Goal: Task Accomplishment & Management: Use online tool/utility

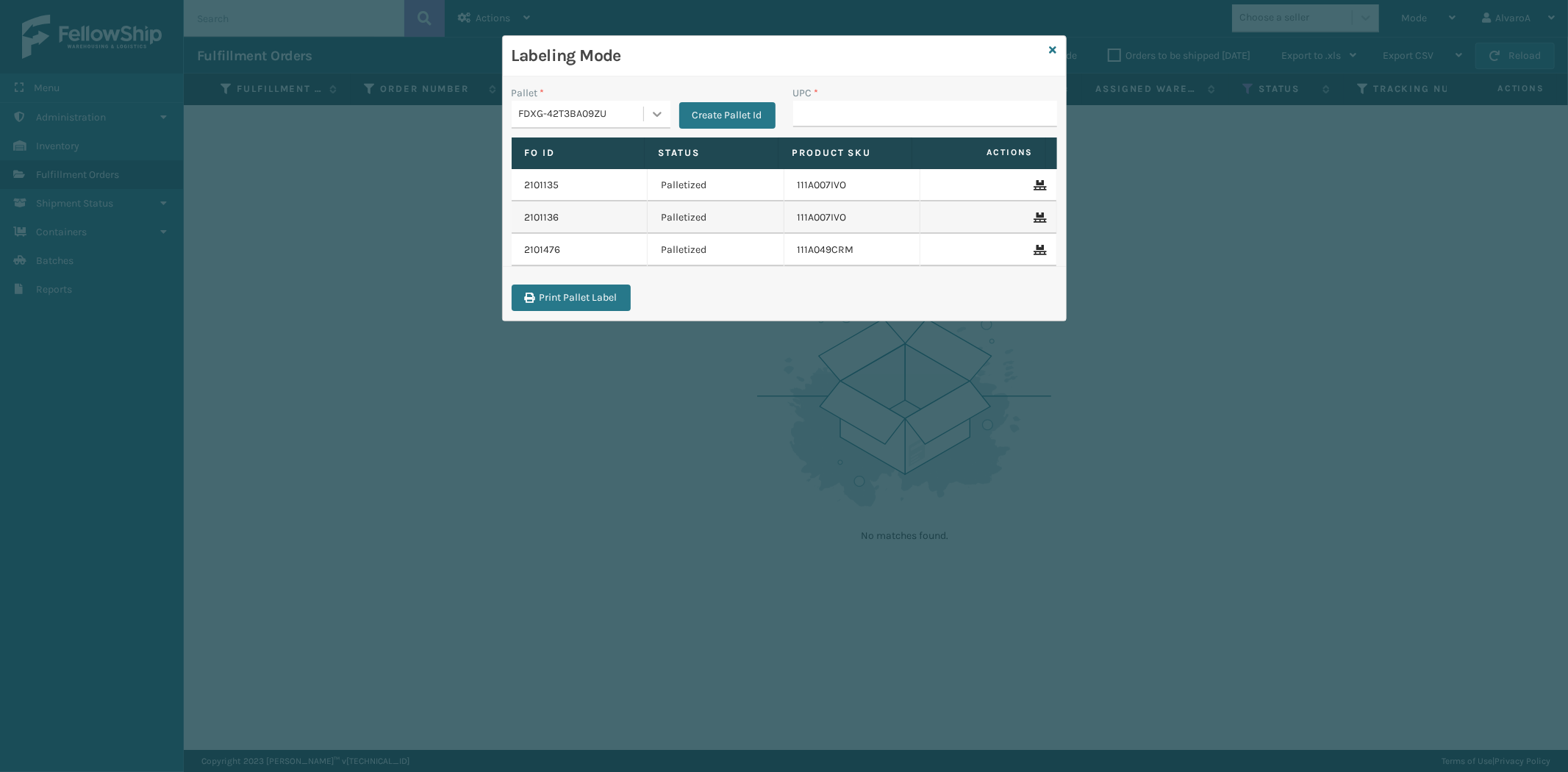
click at [648, 116] on div at bounding box center [657, 113] width 26 height 26
click at [1053, 48] on icon at bounding box center [1053, 50] width 8 height 10
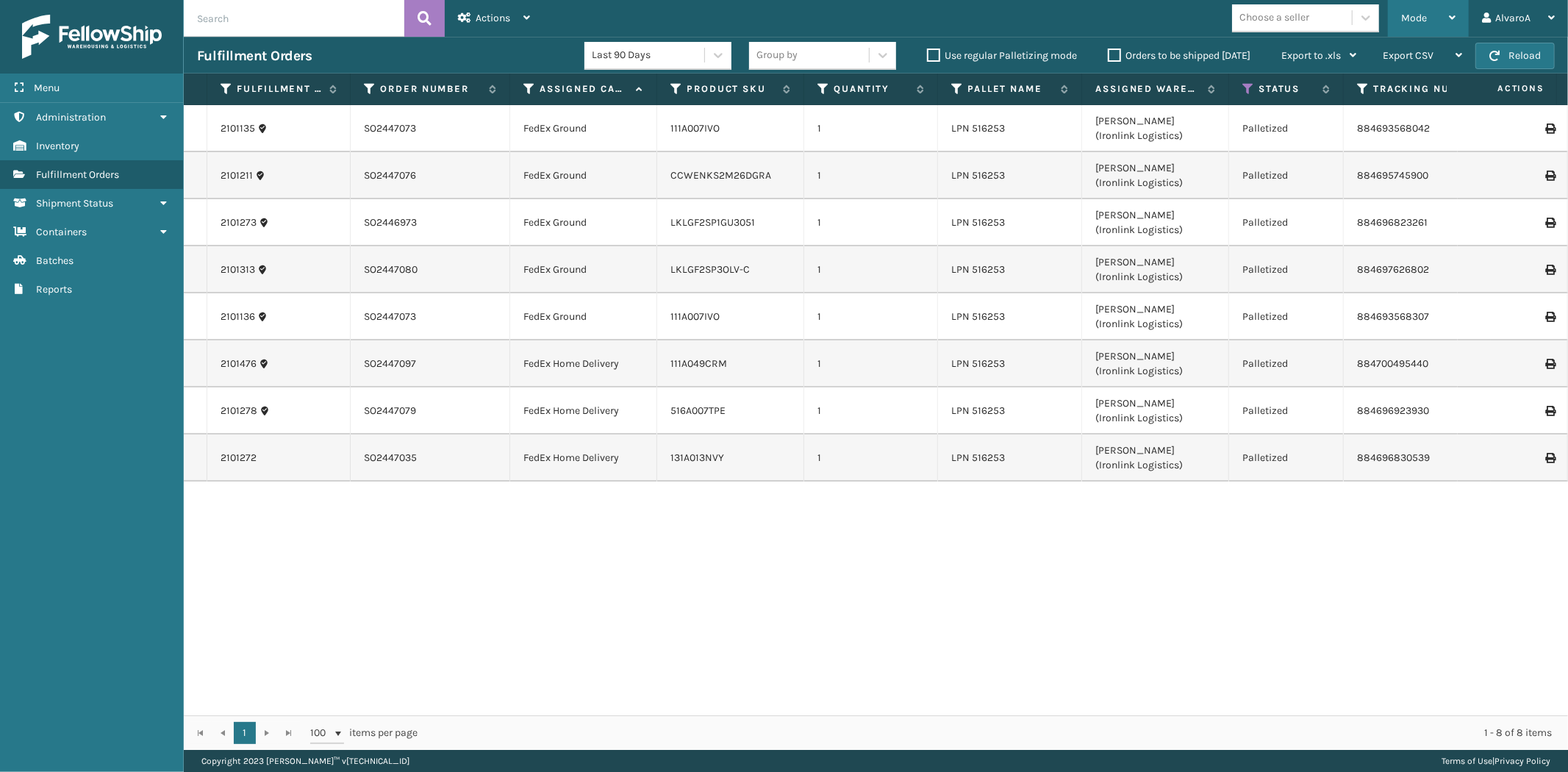
click at [1416, 17] on span "Mode" at bounding box center [1414, 18] width 26 height 13
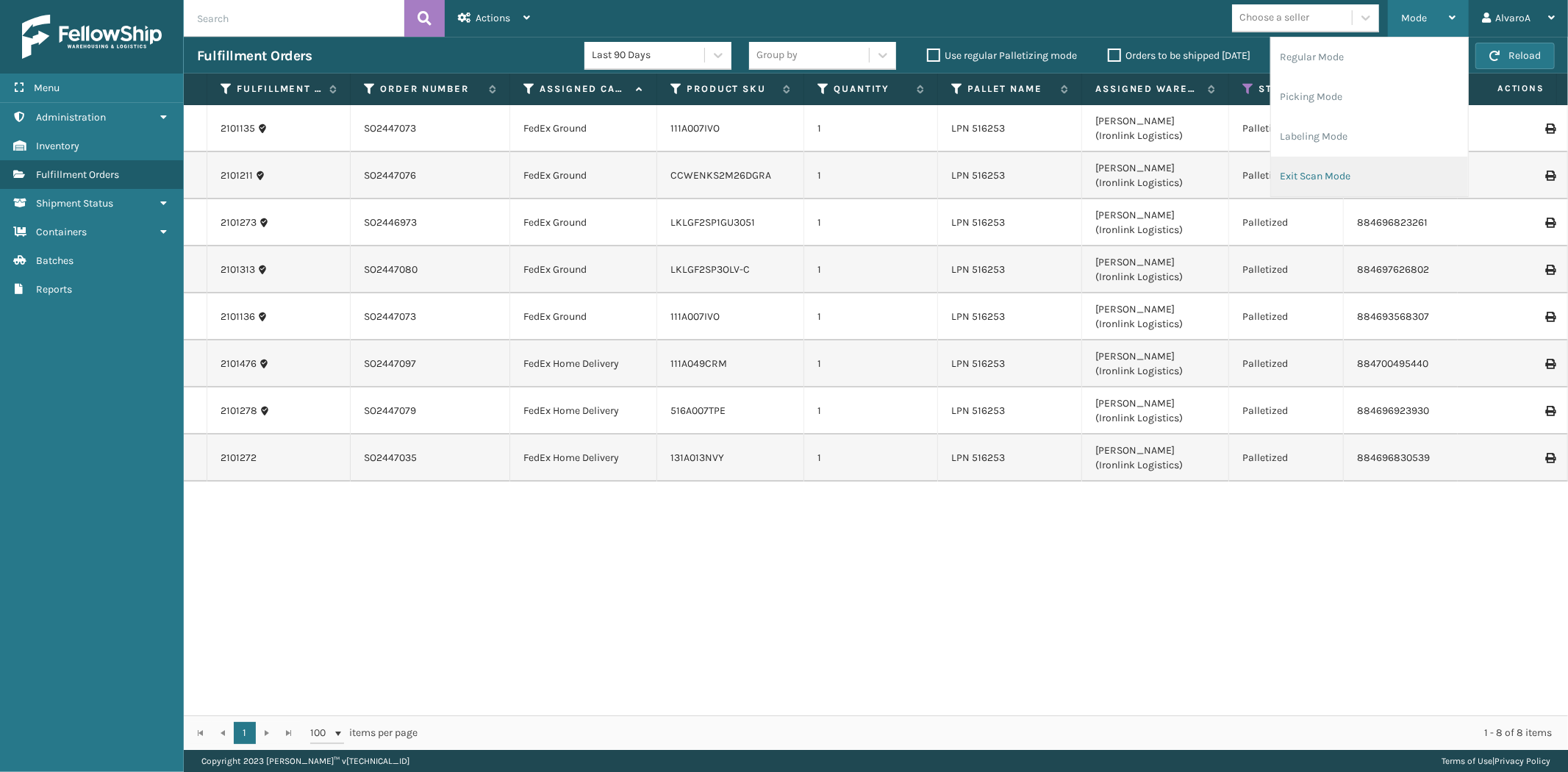
click at [1329, 164] on li "Exit Scan Mode" at bounding box center [1369, 176] width 197 height 40
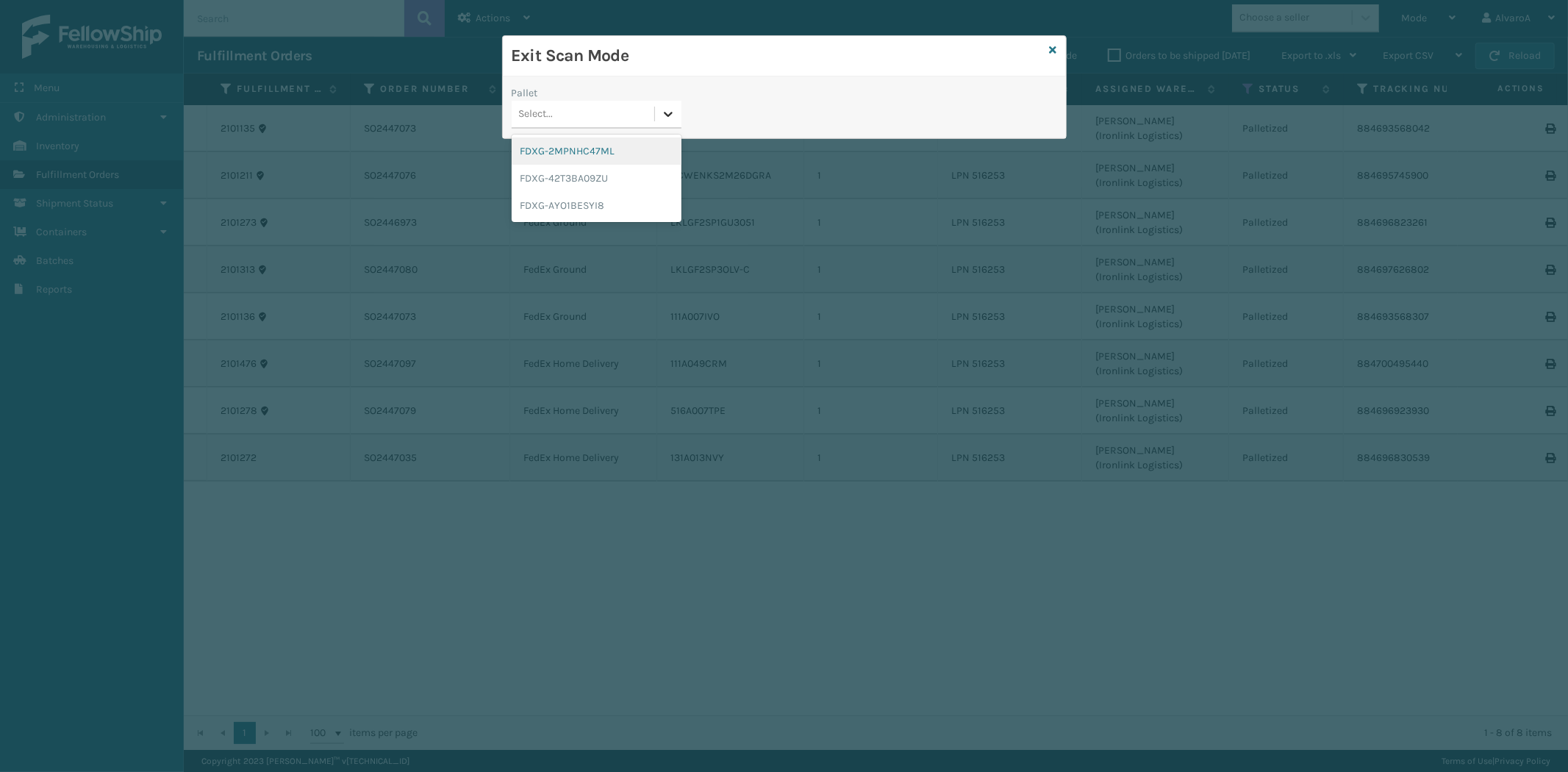
click at [672, 113] on icon at bounding box center [668, 114] width 9 height 5
click at [608, 180] on div "FDXG-42T3BA09ZU" at bounding box center [597, 178] width 170 height 27
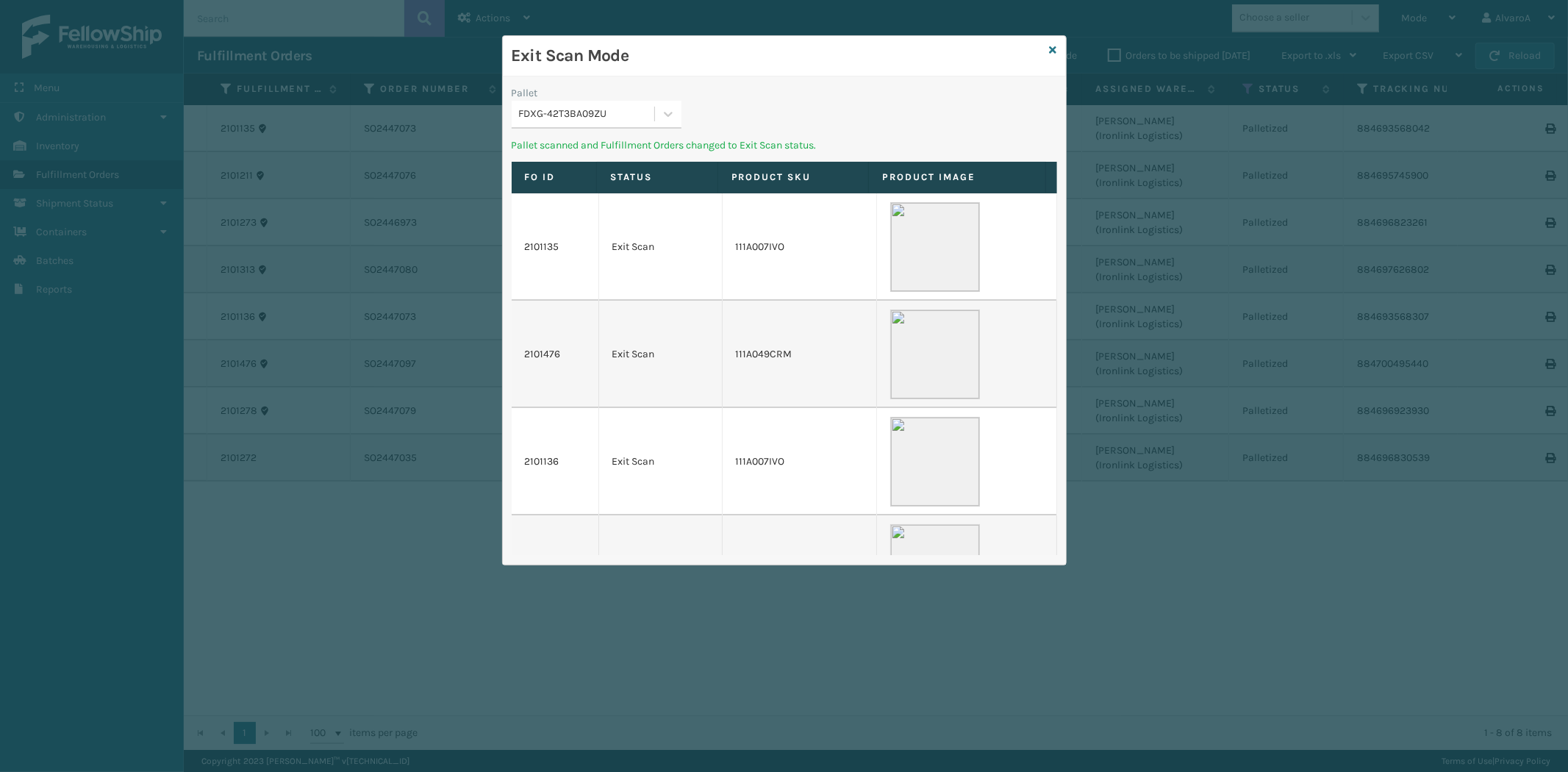
drag, startPoint x: 1054, startPoint y: 50, endPoint x: 1244, endPoint y: 11, distance: 194.0
click at [1054, 51] on icon at bounding box center [1053, 50] width 8 height 10
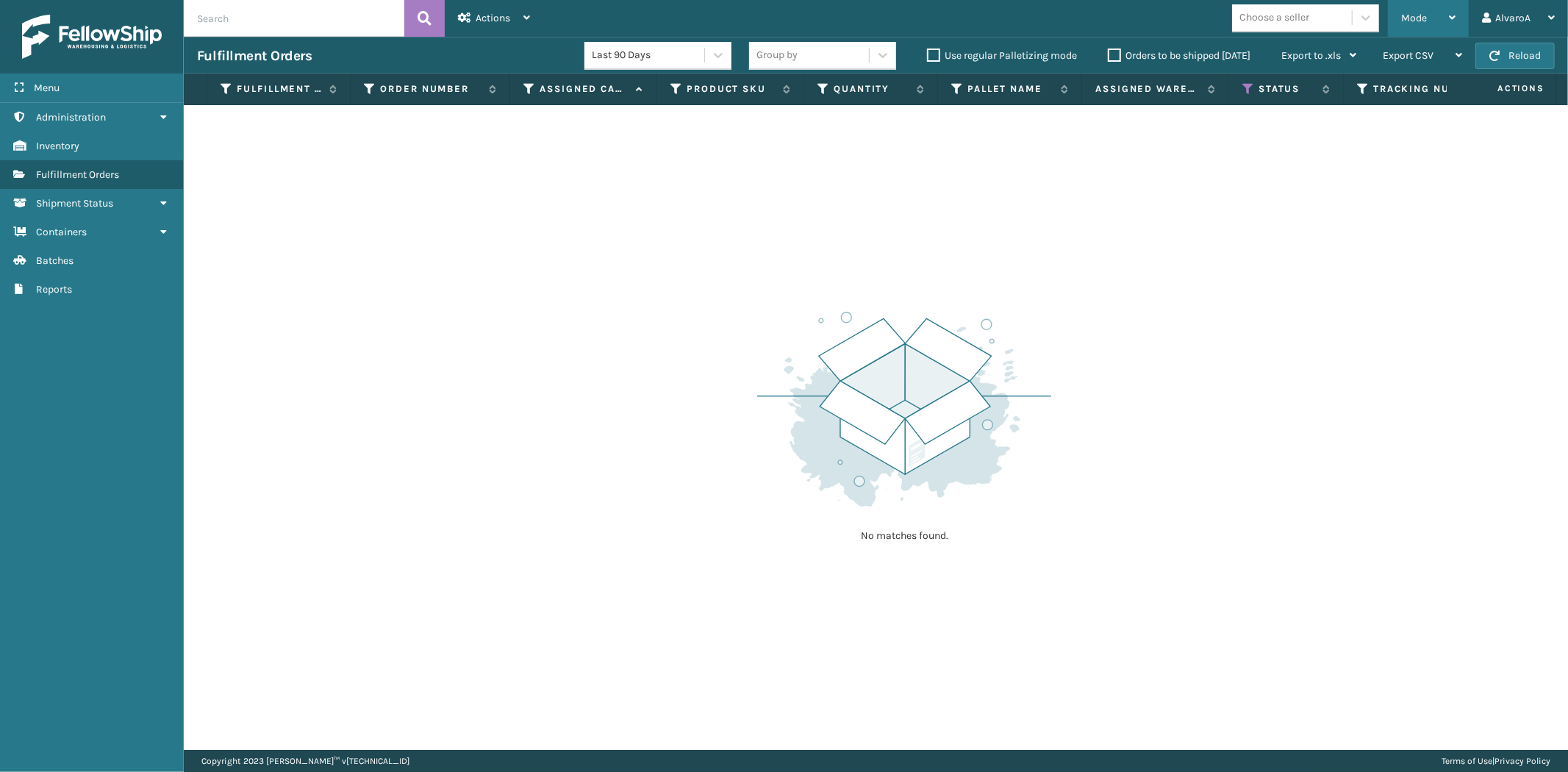
click at [1395, 19] on div "Mode Regular Mode Picking Mode Labeling Mode Exit Scan Mode" at bounding box center [1428, 18] width 81 height 37
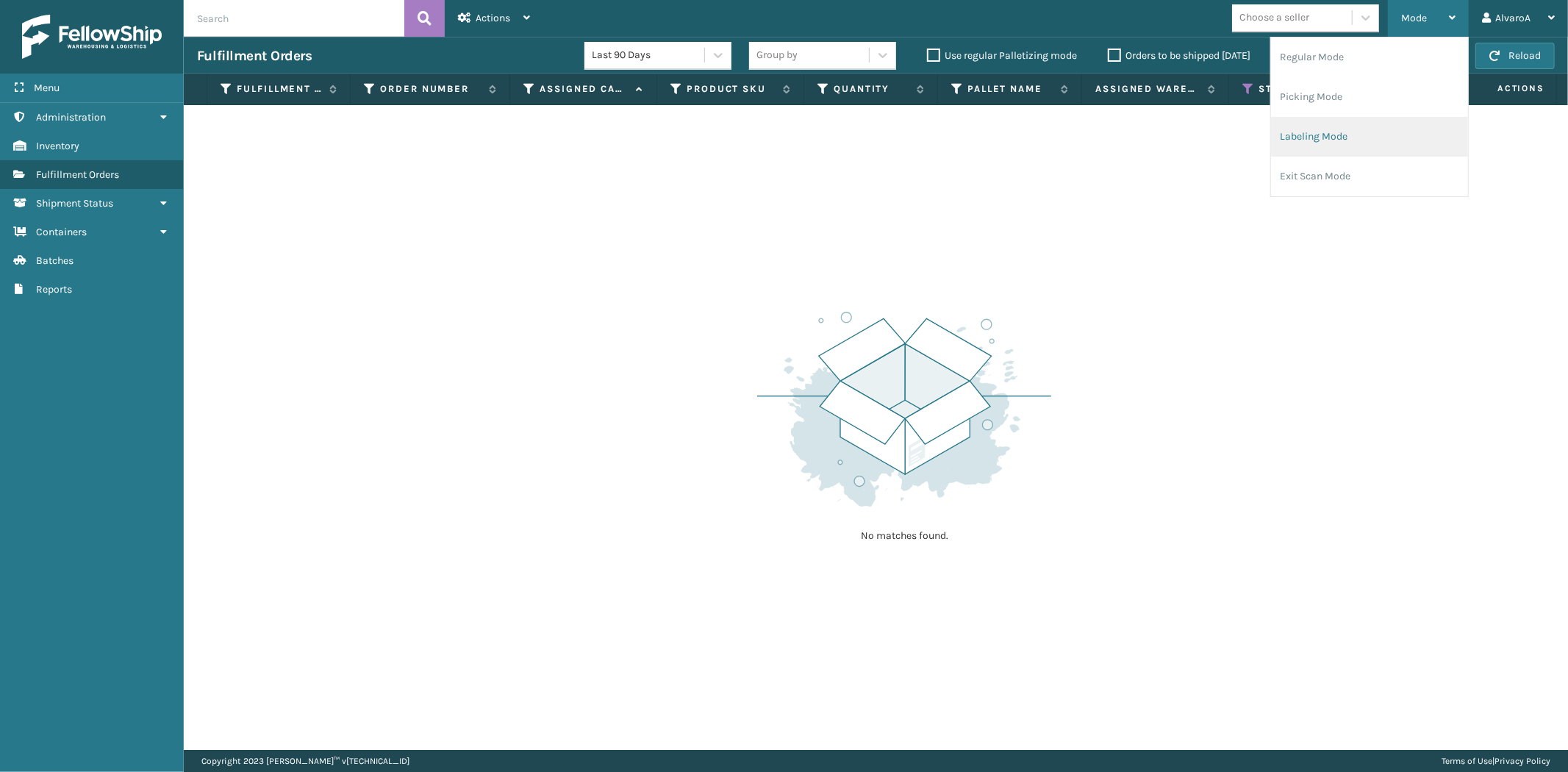
click at [1365, 138] on li "Labeling Mode" at bounding box center [1369, 136] width 197 height 40
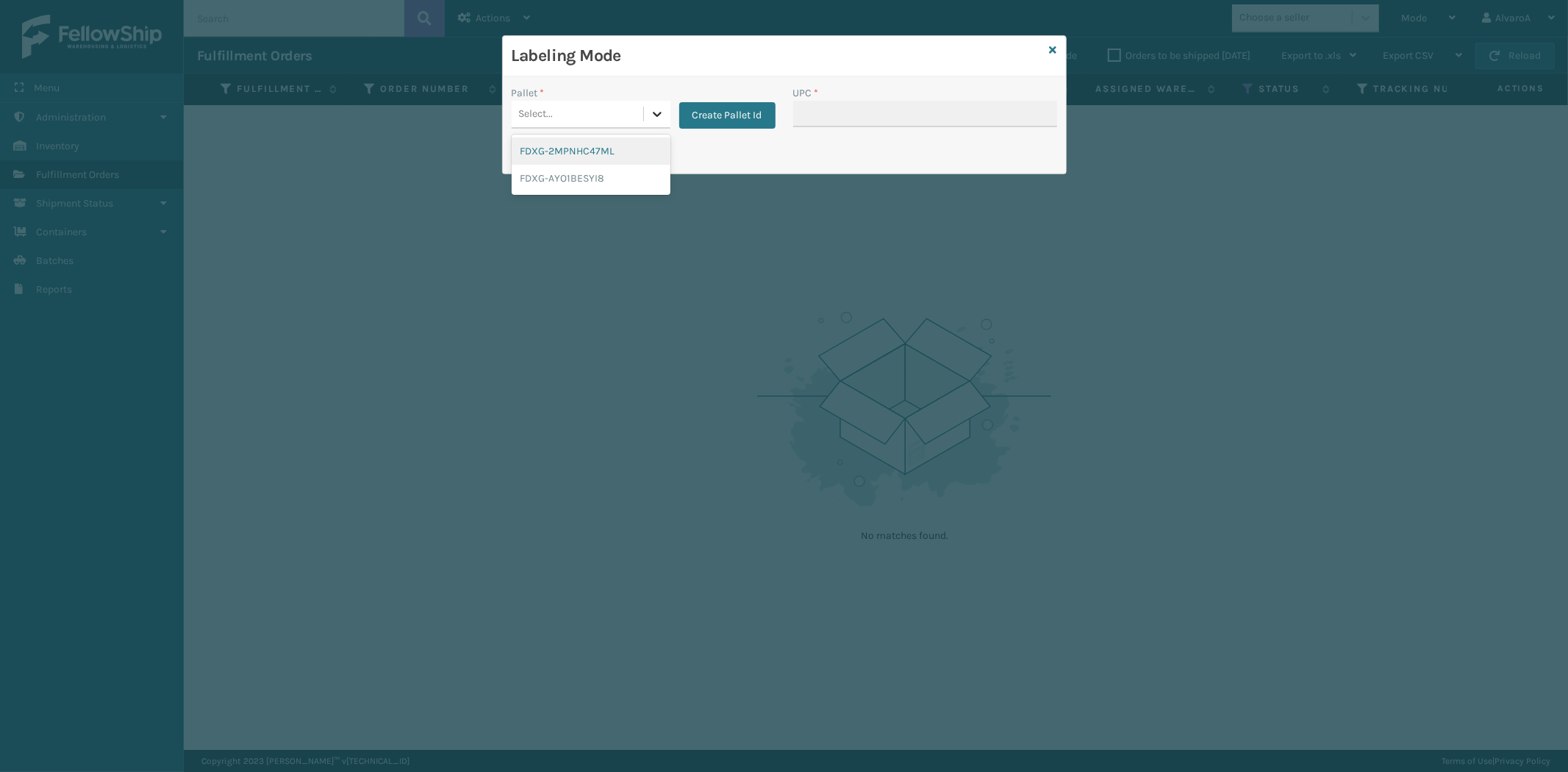
click at [656, 118] on icon at bounding box center [657, 113] width 14 height 14
click at [736, 119] on button "Create Pallet Id" at bounding box center [727, 115] width 96 height 26
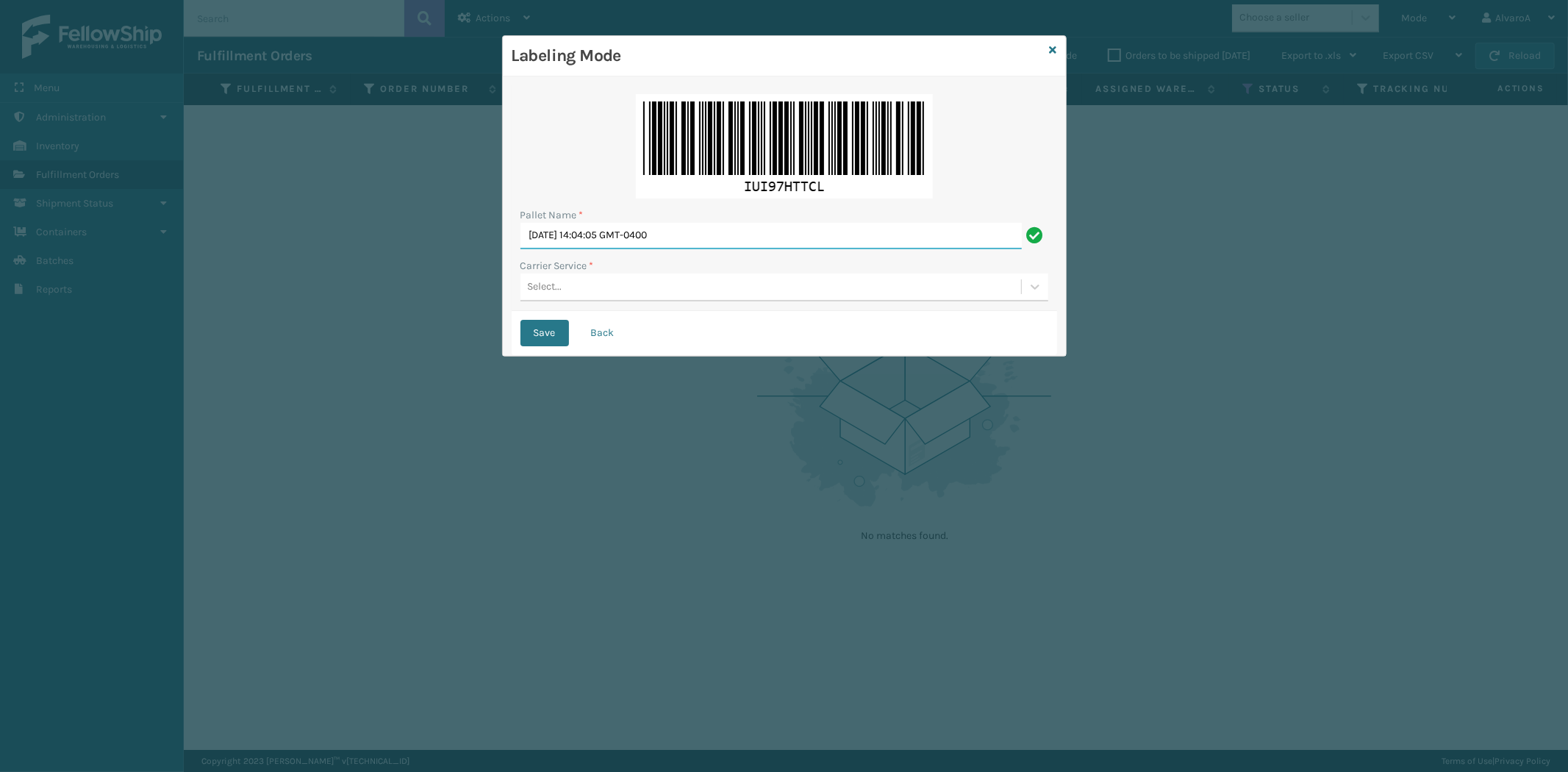
drag, startPoint x: 707, startPoint y: 224, endPoint x: 434, endPoint y: 315, distance: 287.8
click at [434, 318] on div "Labeling Mode Pallet Name * [DATE] 14:04:05 GMT-0400 Carrier Service * Select..…" at bounding box center [784, 386] width 1568 height 772
type input "L"
type input "LPN 516262"
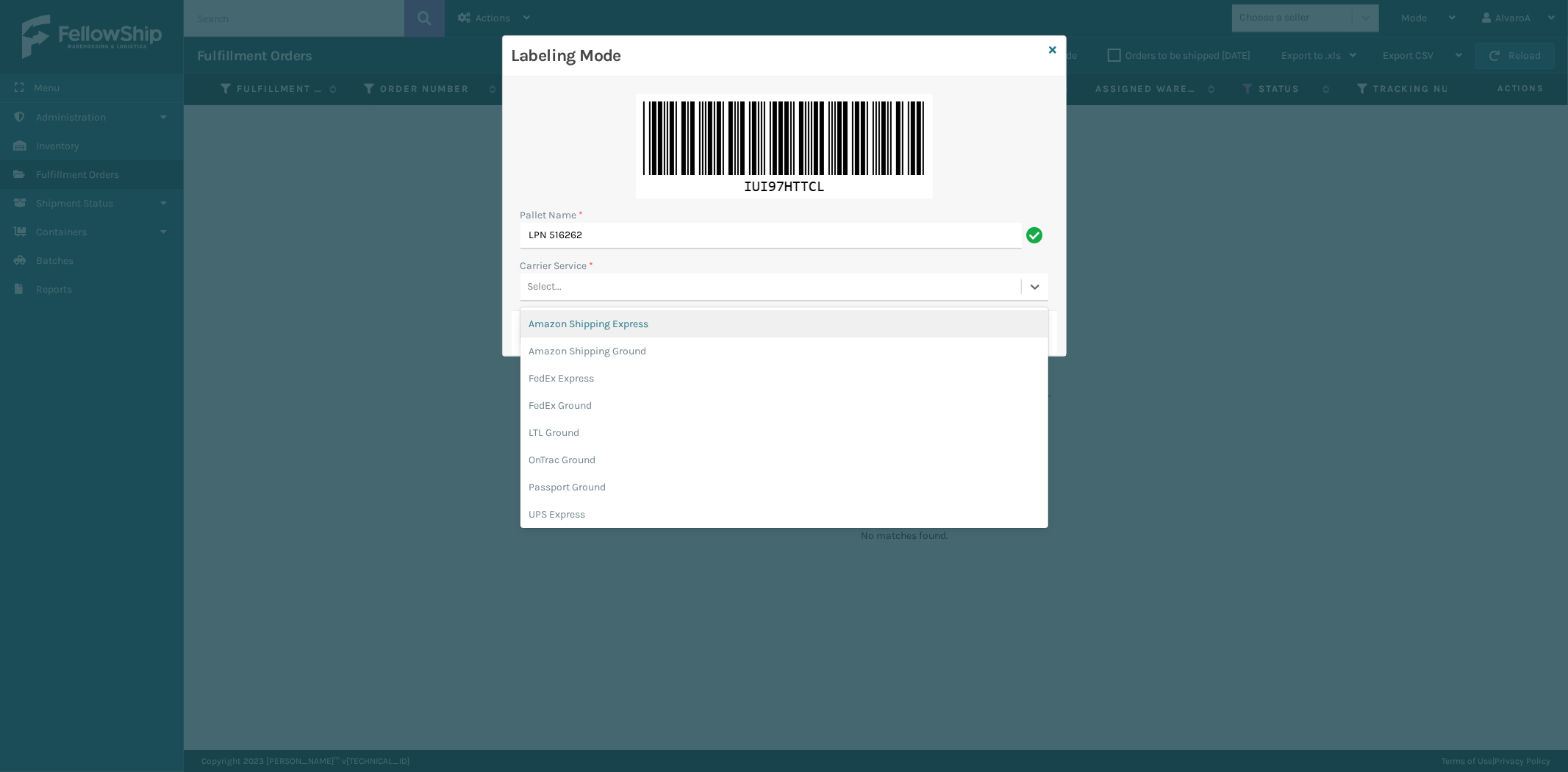
click at [553, 296] on div "Select..." at bounding box center [771, 287] width 501 height 25
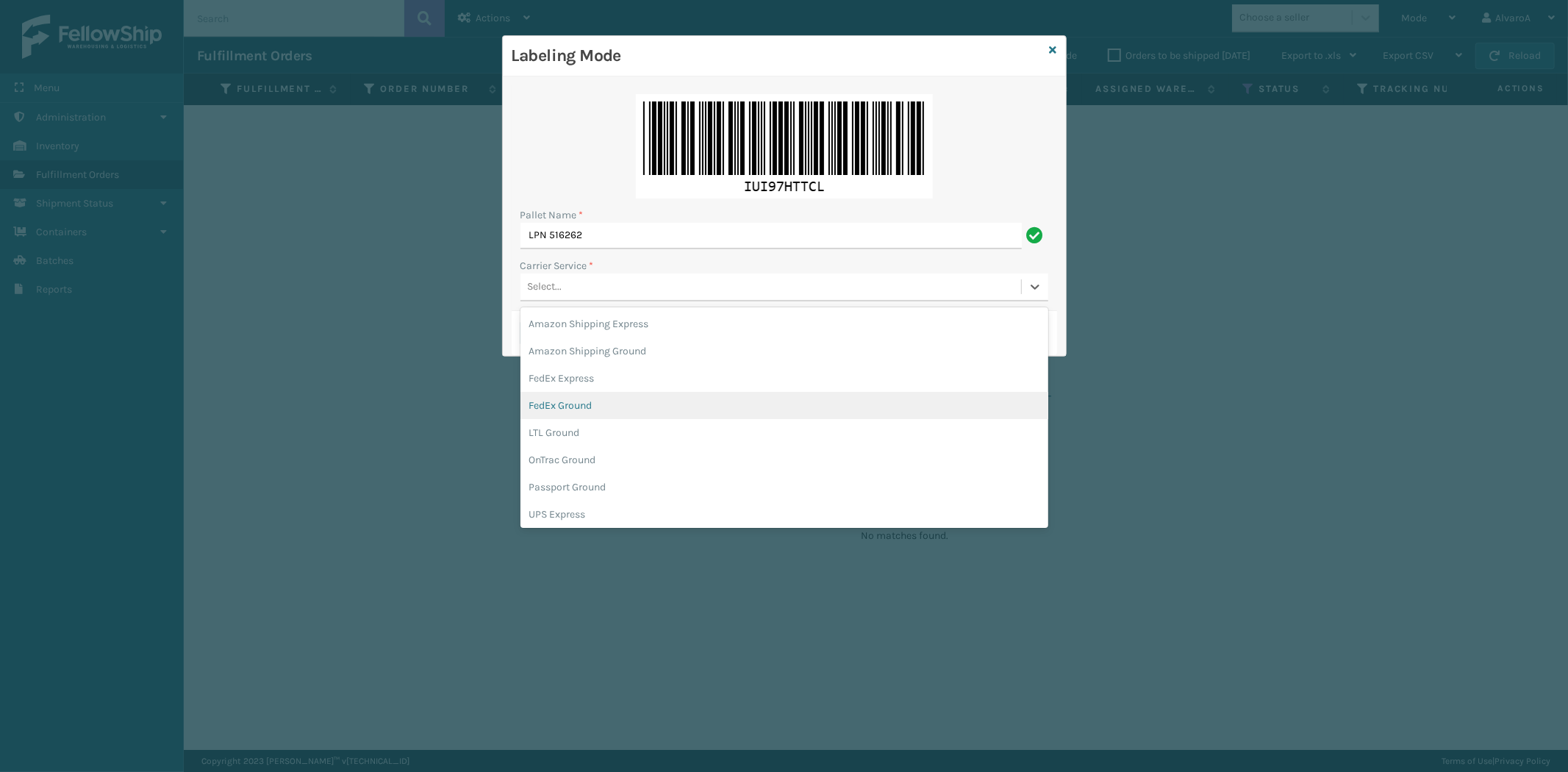
click at [568, 393] on div "FedEx Ground" at bounding box center [785, 405] width 528 height 27
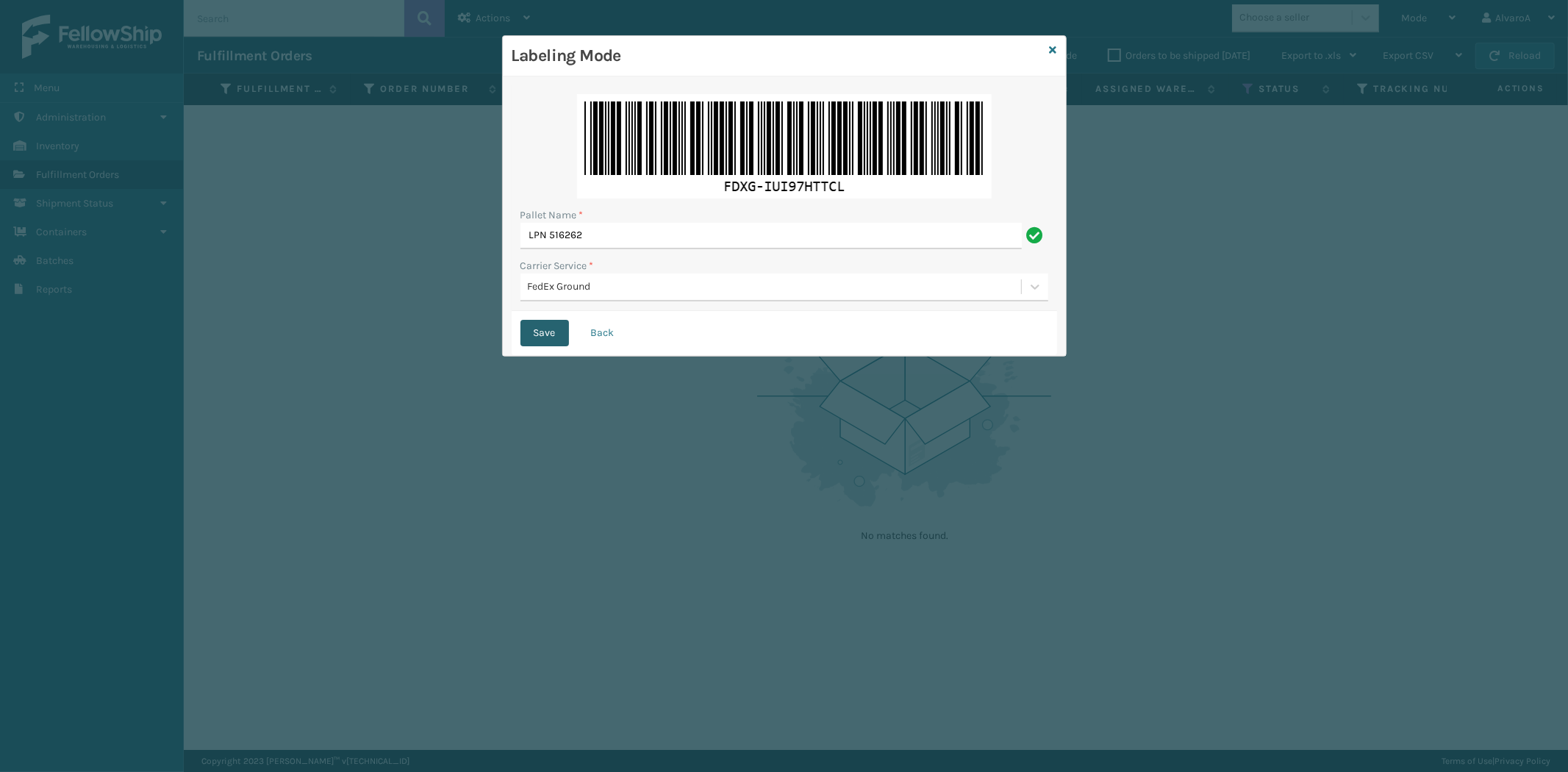
click at [542, 320] on button "Save" at bounding box center [545, 333] width 49 height 26
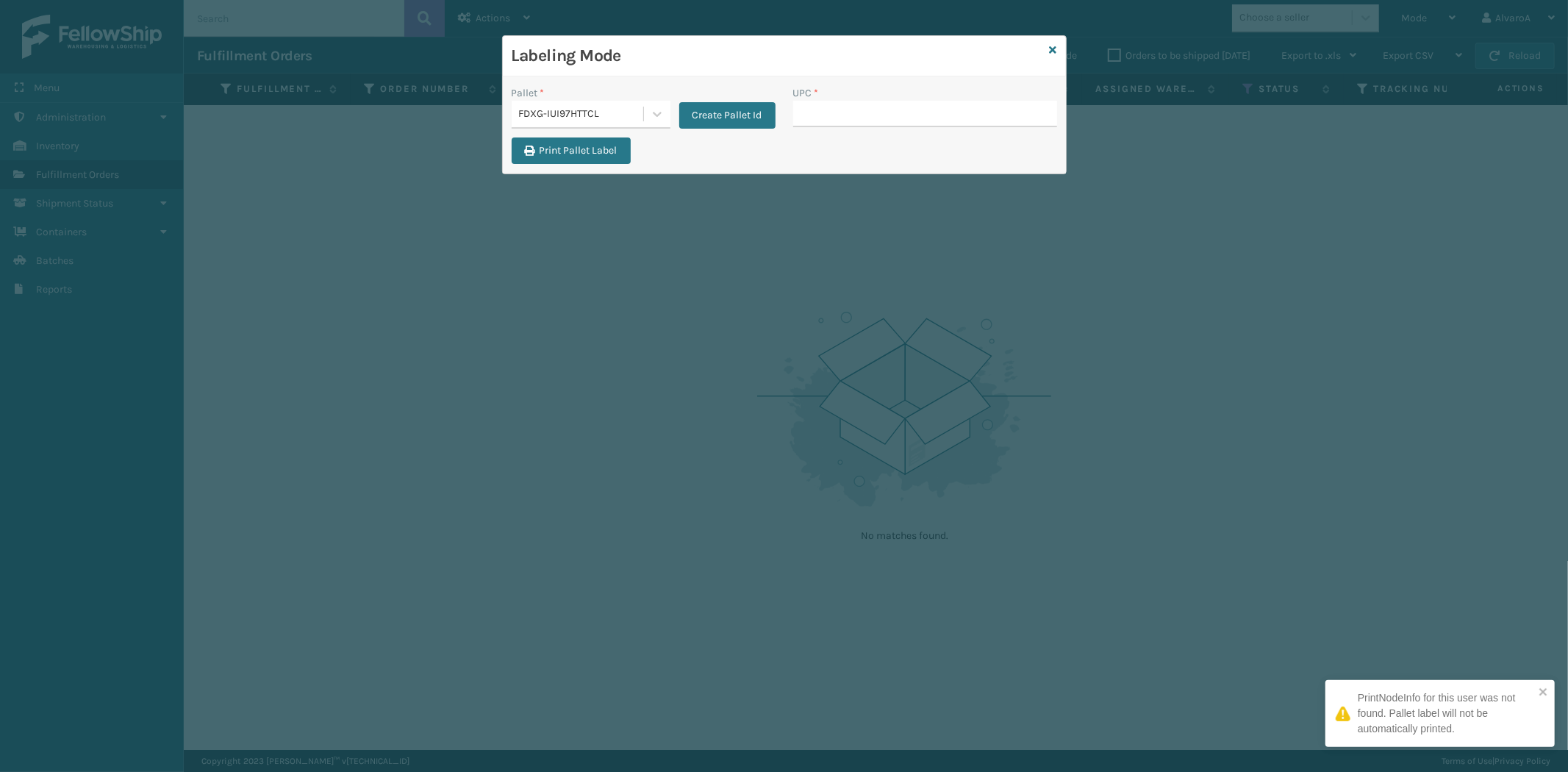
click at [817, 111] on input "UPC *" at bounding box center [925, 113] width 264 height 26
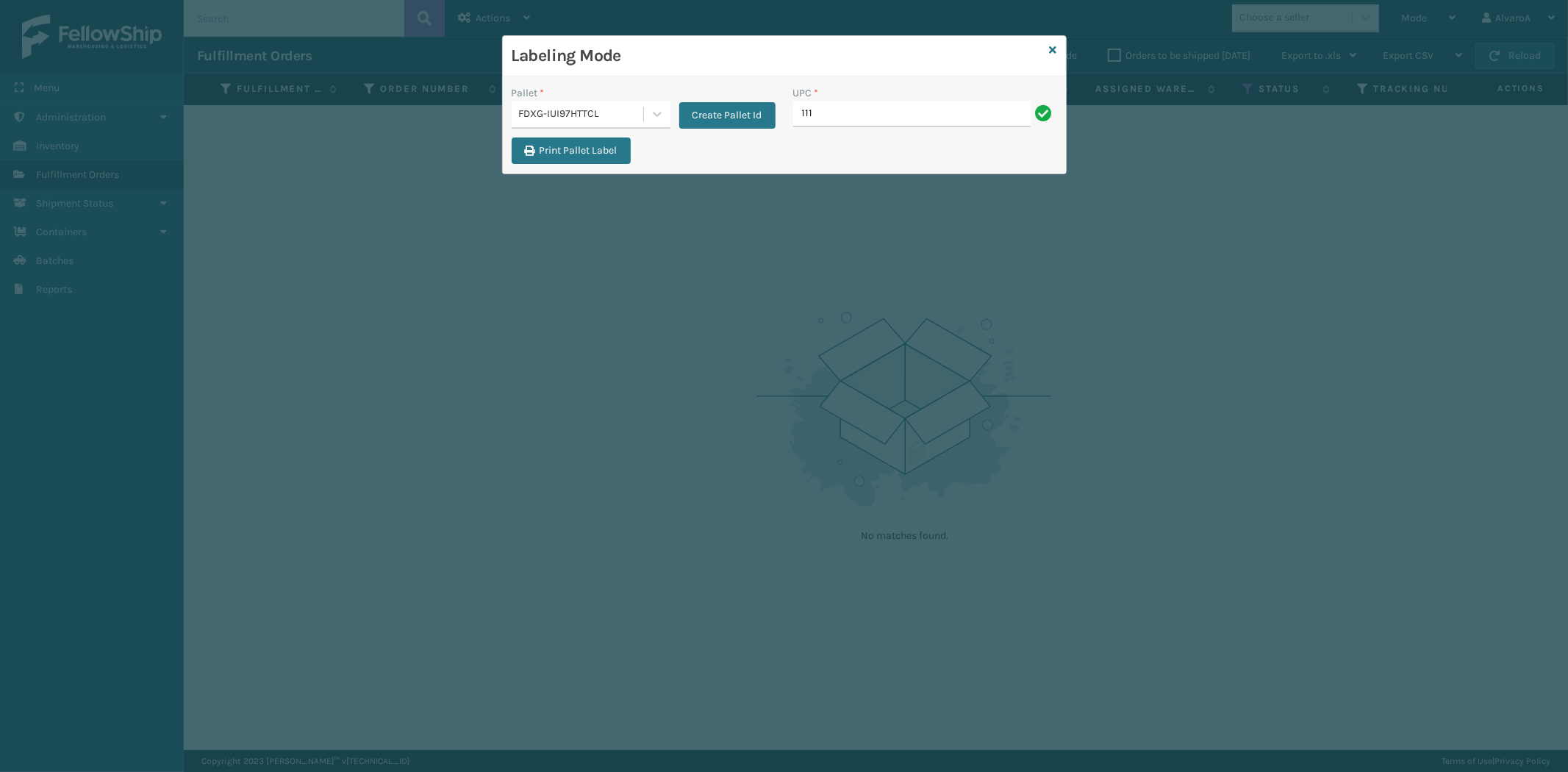
type input "111A049CRM"
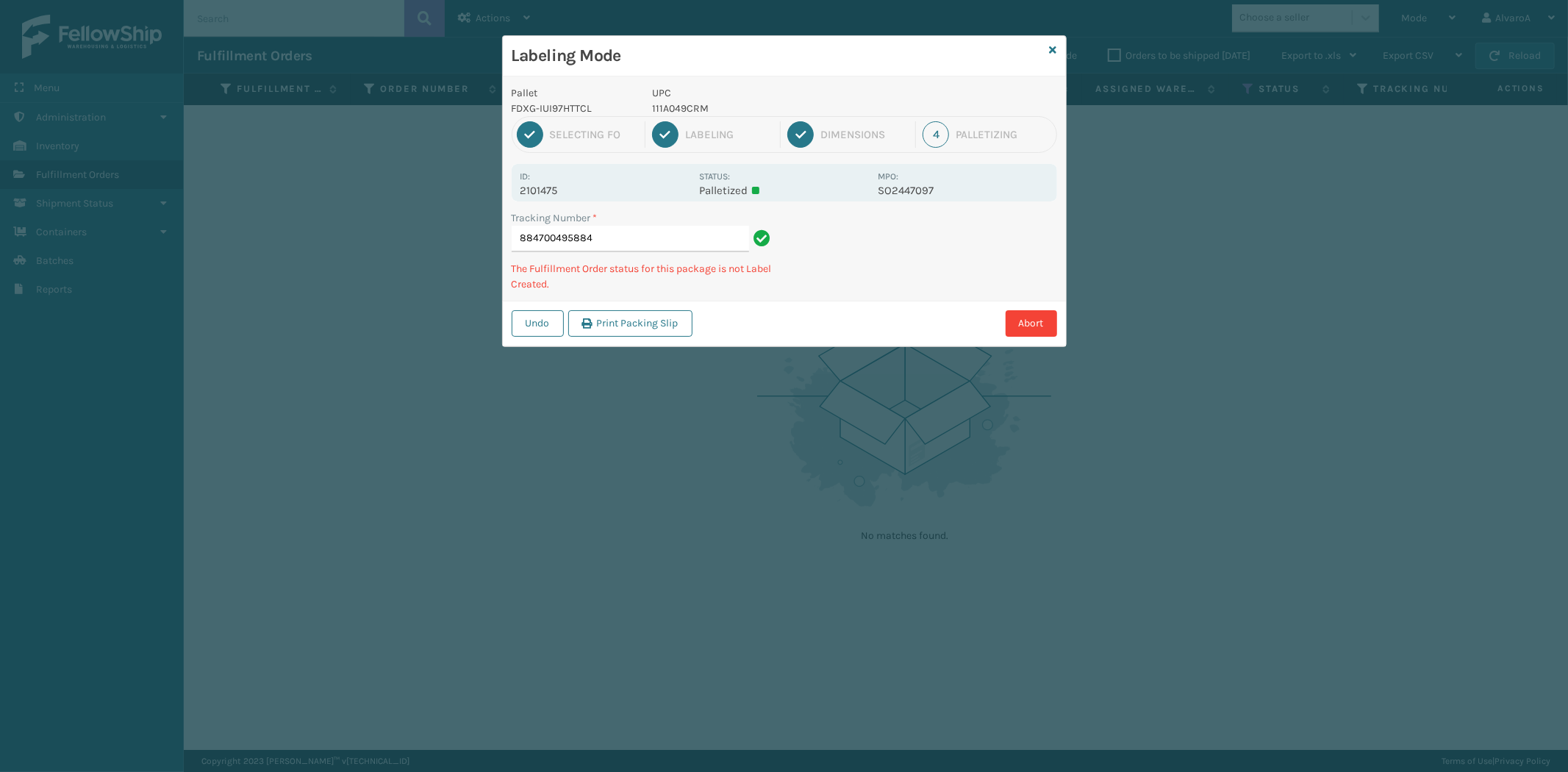
type input "8847004958841"
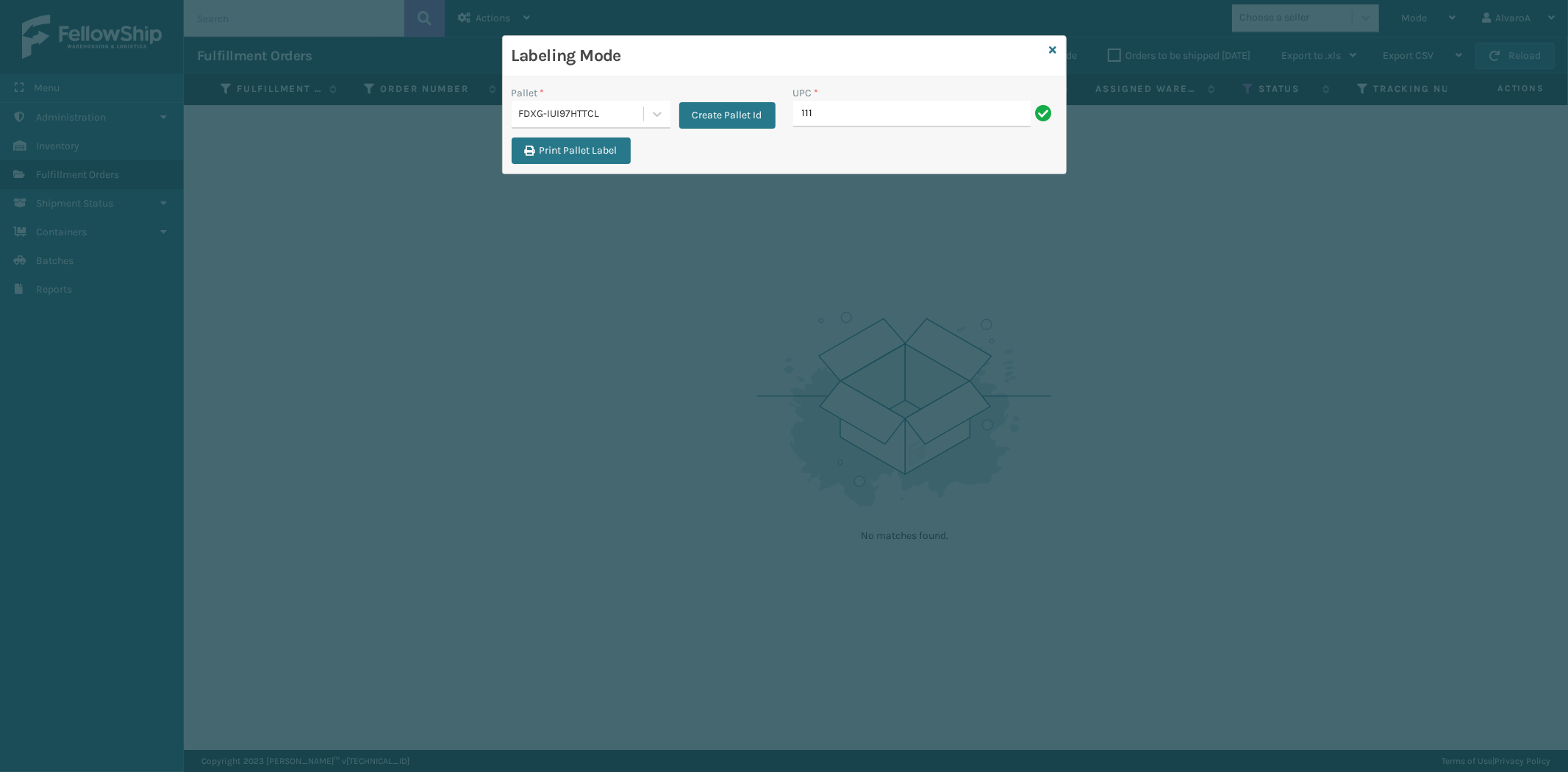
type input "111A049CRM"
type input "133A013NVY"
click at [710, 127] on button "Create Pallet Id" at bounding box center [727, 115] width 96 height 26
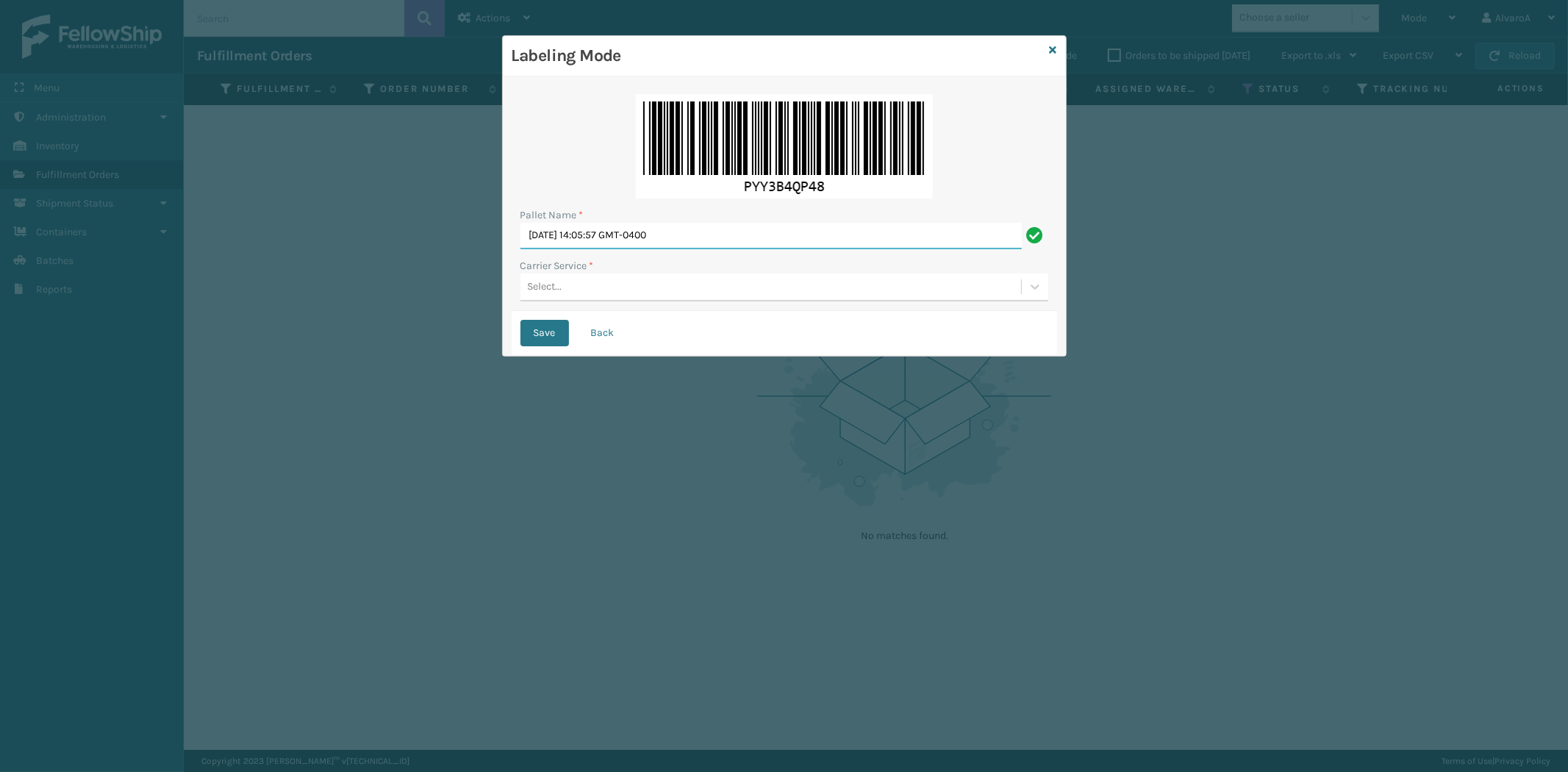
drag, startPoint x: 721, startPoint y: 234, endPoint x: 0, endPoint y: 149, distance: 726.0
click at [4, 393] on div "Labeling Mode Pallet Name * [DATE] 14:05:57 GMT-0400 Carrier Service * Select..…" at bounding box center [784, 386] width 1568 height 772
type input "LPN 516261"
click at [589, 299] on div "Select..." at bounding box center [771, 287] width 501 height 25
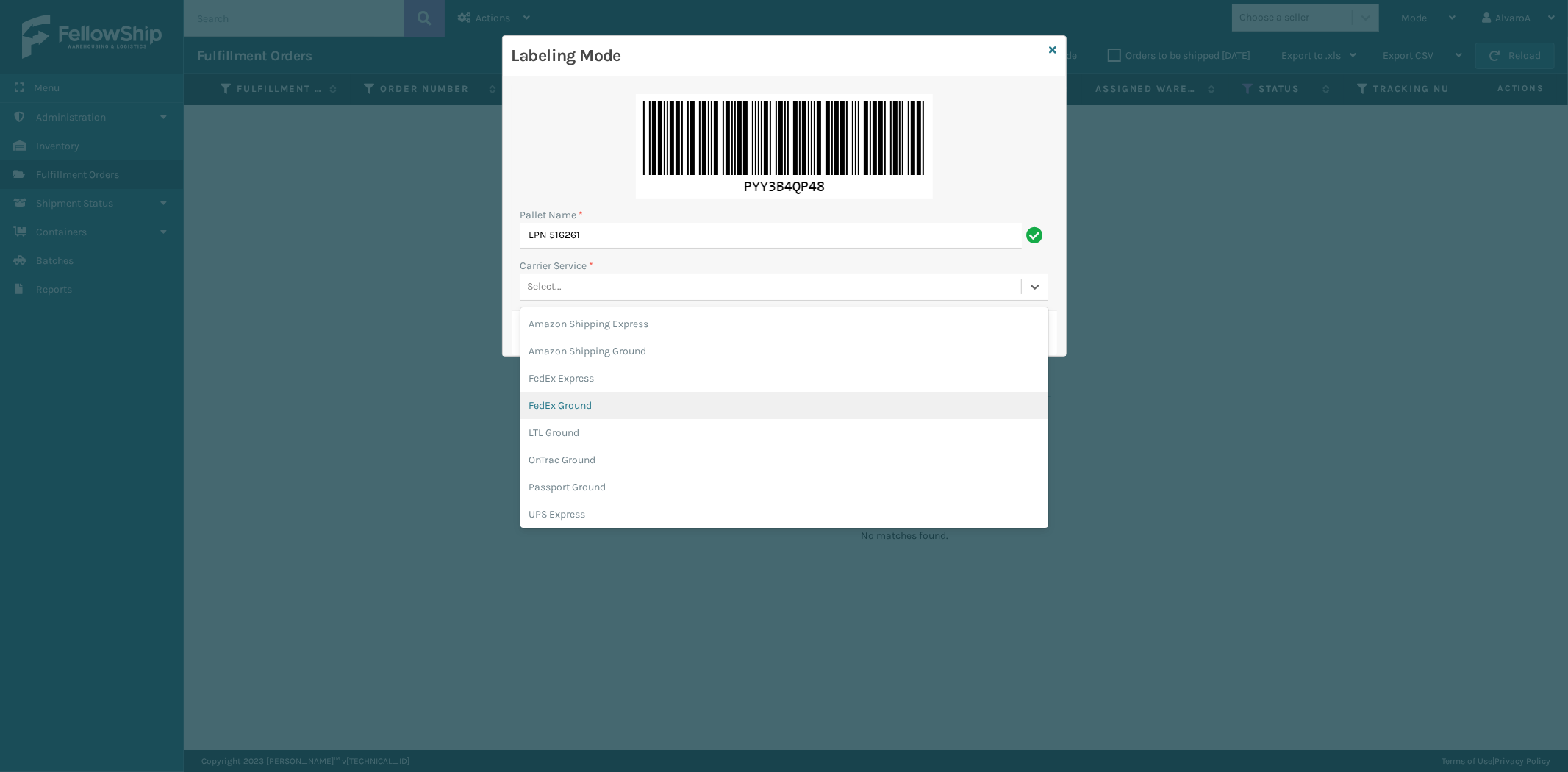
drag, startPoint x: 571, startPoint y: 397, endPoint x: 541, endPoint y: 348, distance: 57.5
click at [569, 397] on div "FedEx Ground" at bounding box center [785, 405] width 528 height 27
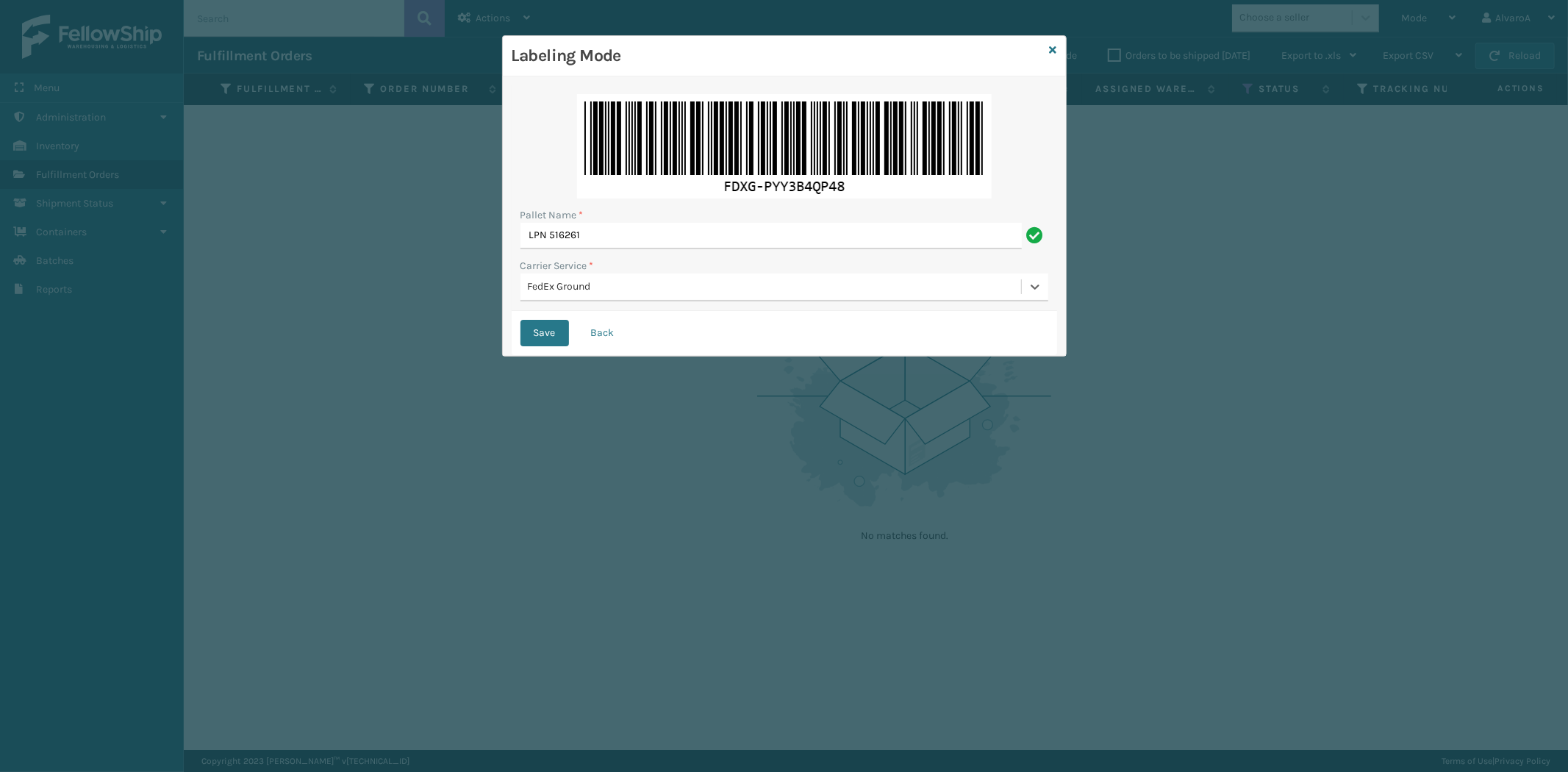
drag, startPoint x: 547, startPoint y: 331, endPoint x: 650, endPoint y: 250, distance: 131.0
click at [548, 331] on button "Save" at bounding box center [545, 333] width 49 height 26
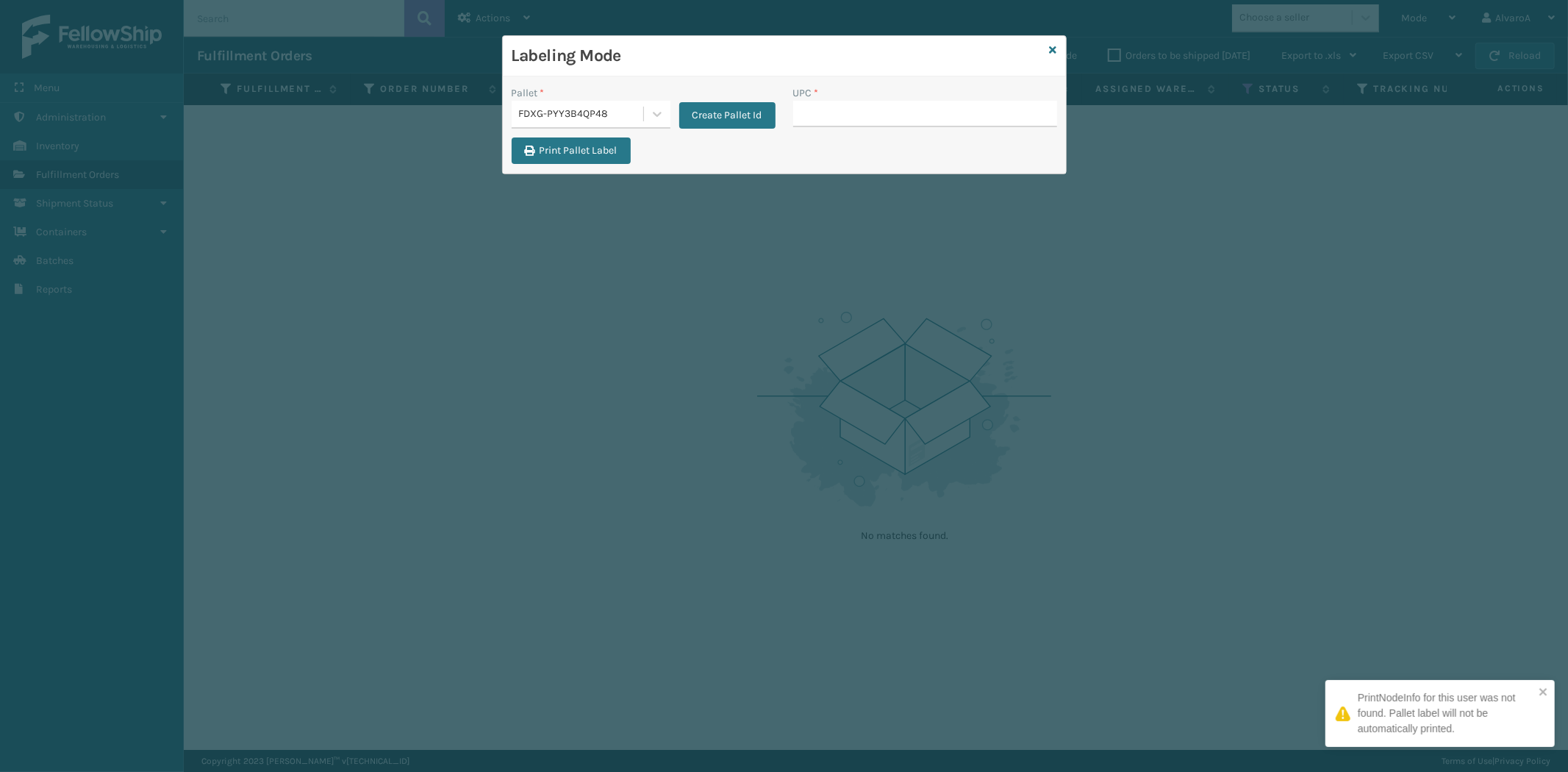
click at [819, 114] on input "UPC *" at bounding box center [925, 113] width 264 height 26
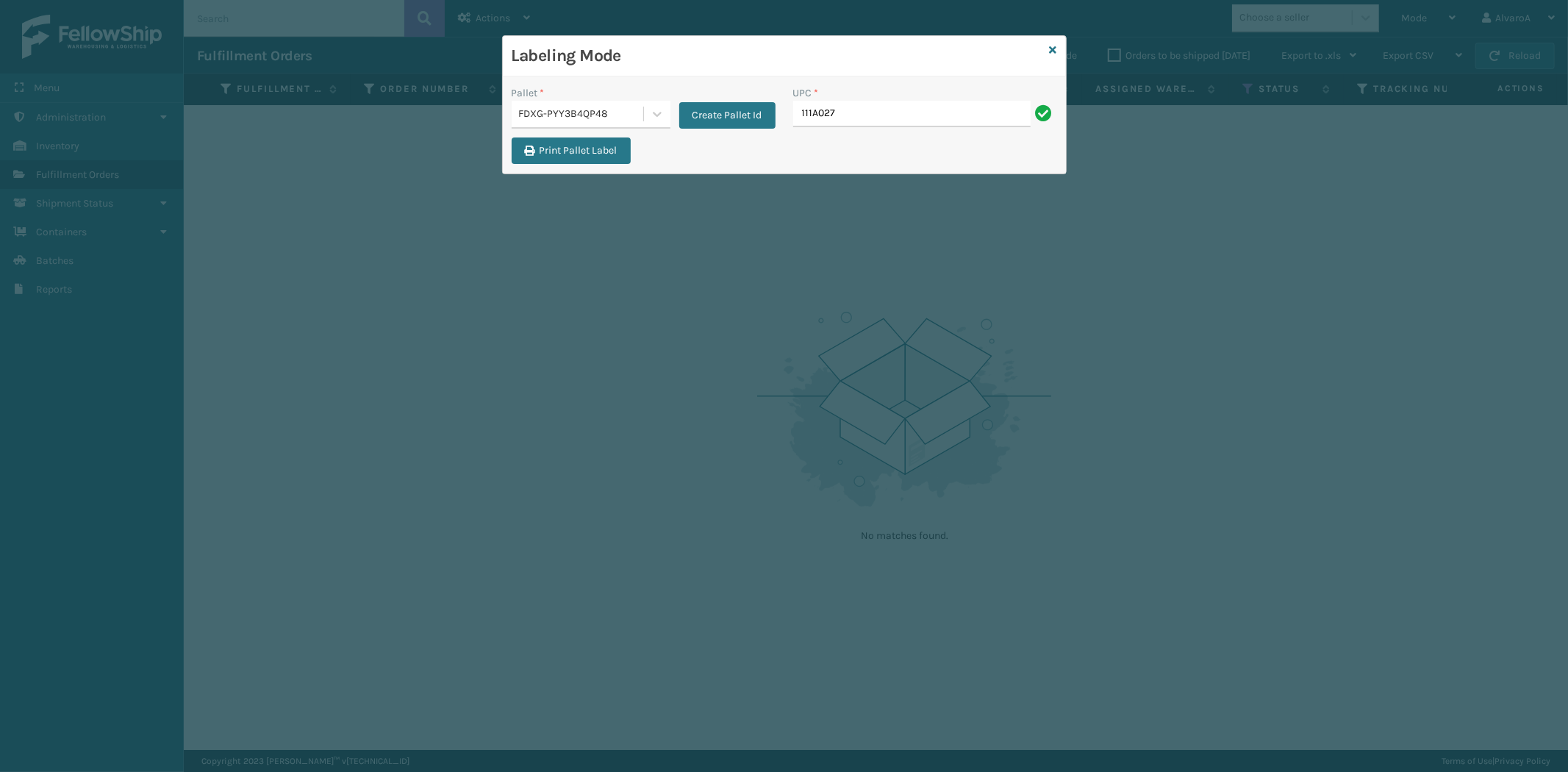
type input "111A027LTG"
type input "131A013NVY"
type input "516A007TPE"
type input "516A015LIN"
type input "CCHRFKS2BLUVA"
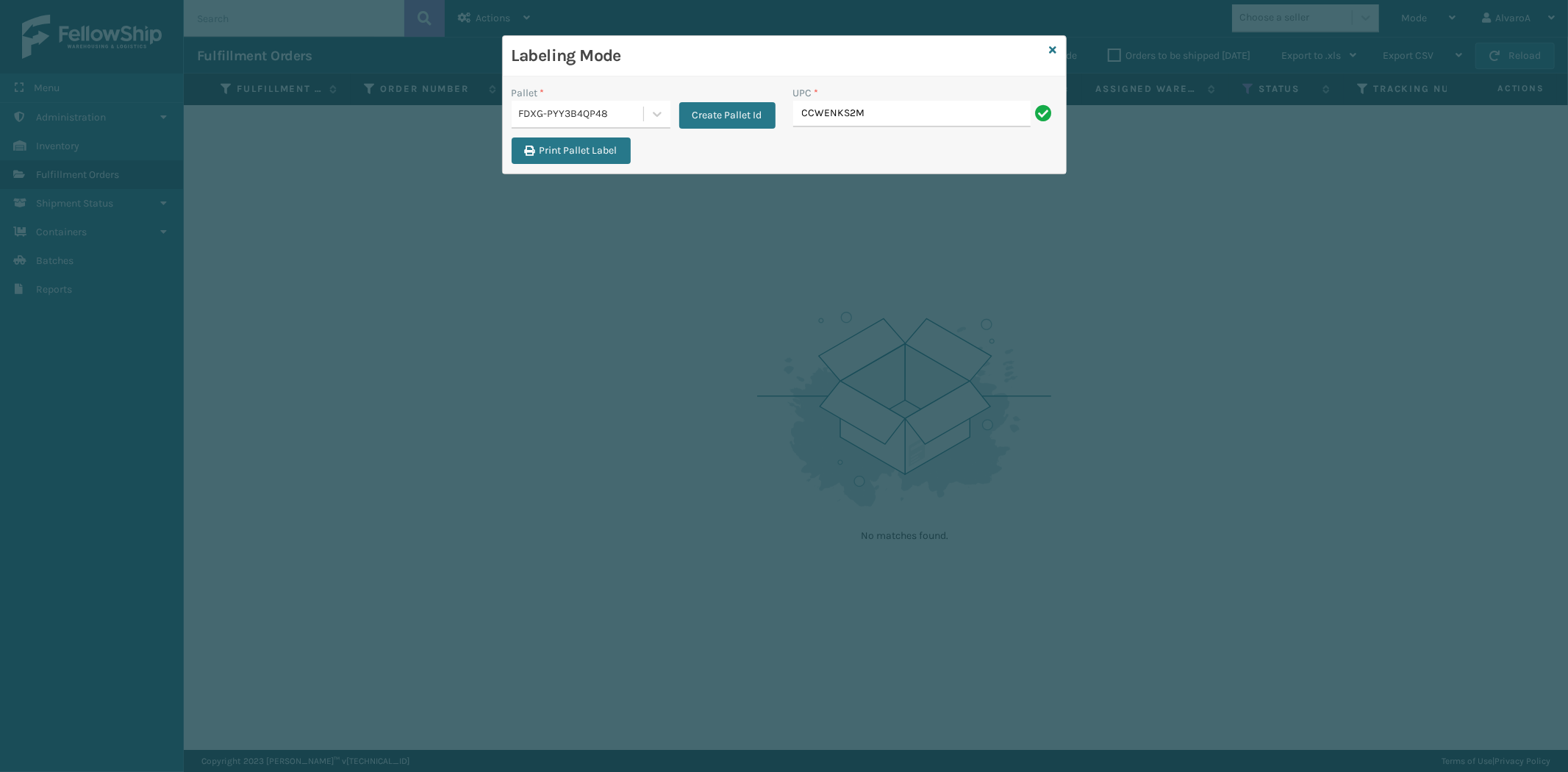
type input "CCWENKS2M26CFVA"
type input "RC-DBYM2616"
click at [1056, 46] on icon at bounding box center [1053, 50] width 8 height 10
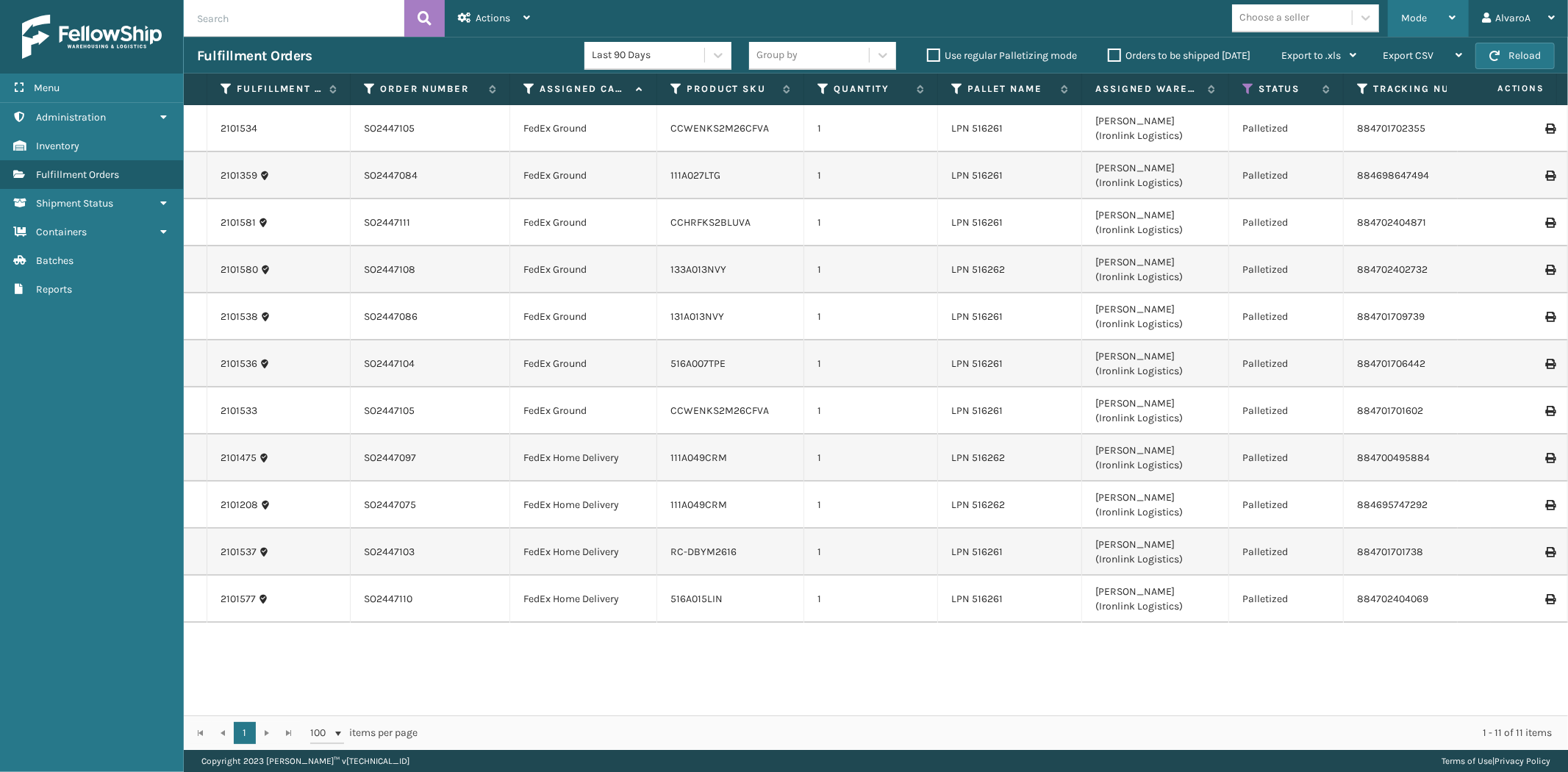
click at [1402, 24] on span "Mode" at bounding box center [1414, 18] width 26 height 13
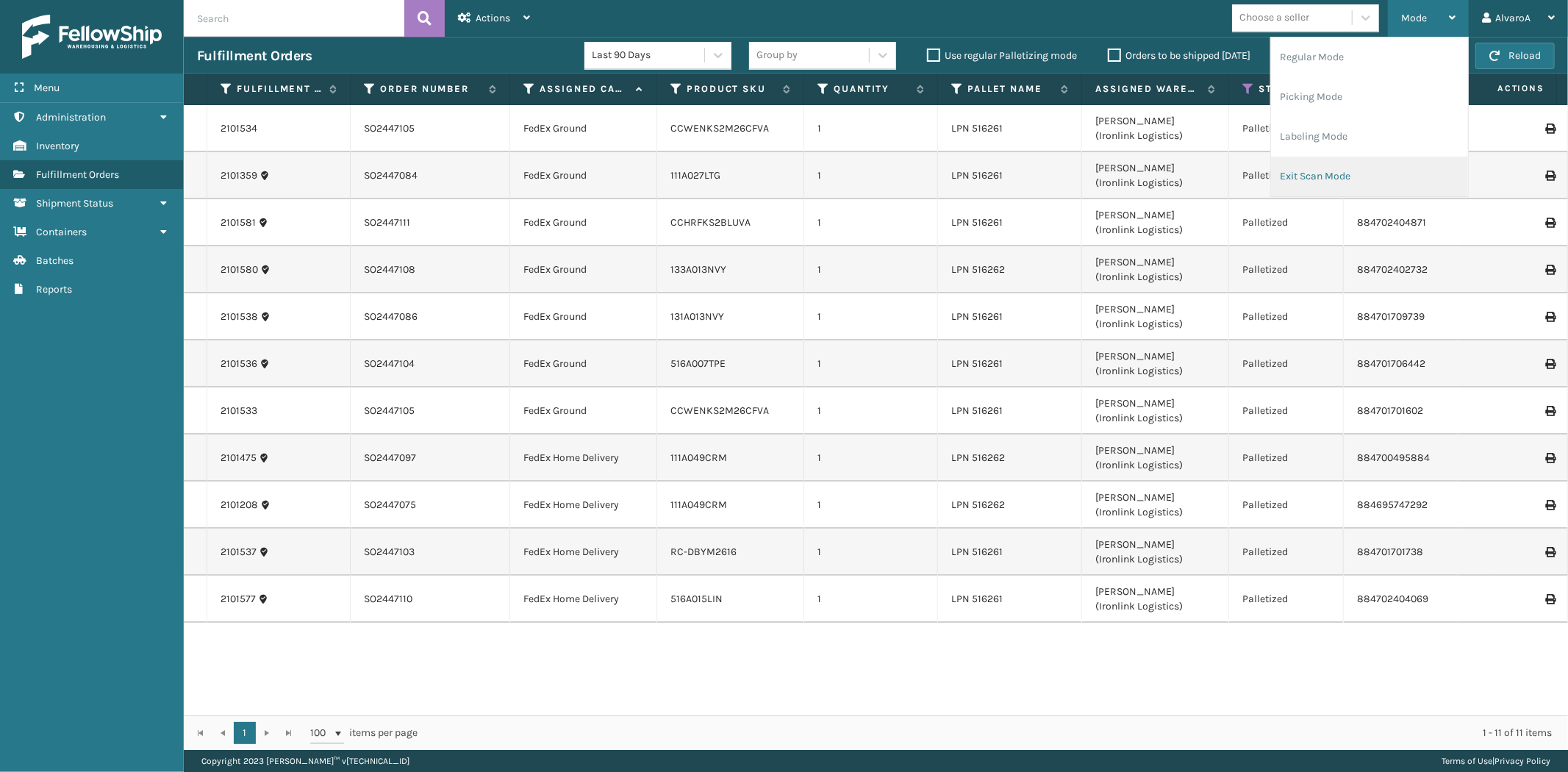
click at [1314, 158] on li "Exit Scan Mode" at bounding box center [1369, 176] width 197 height 40
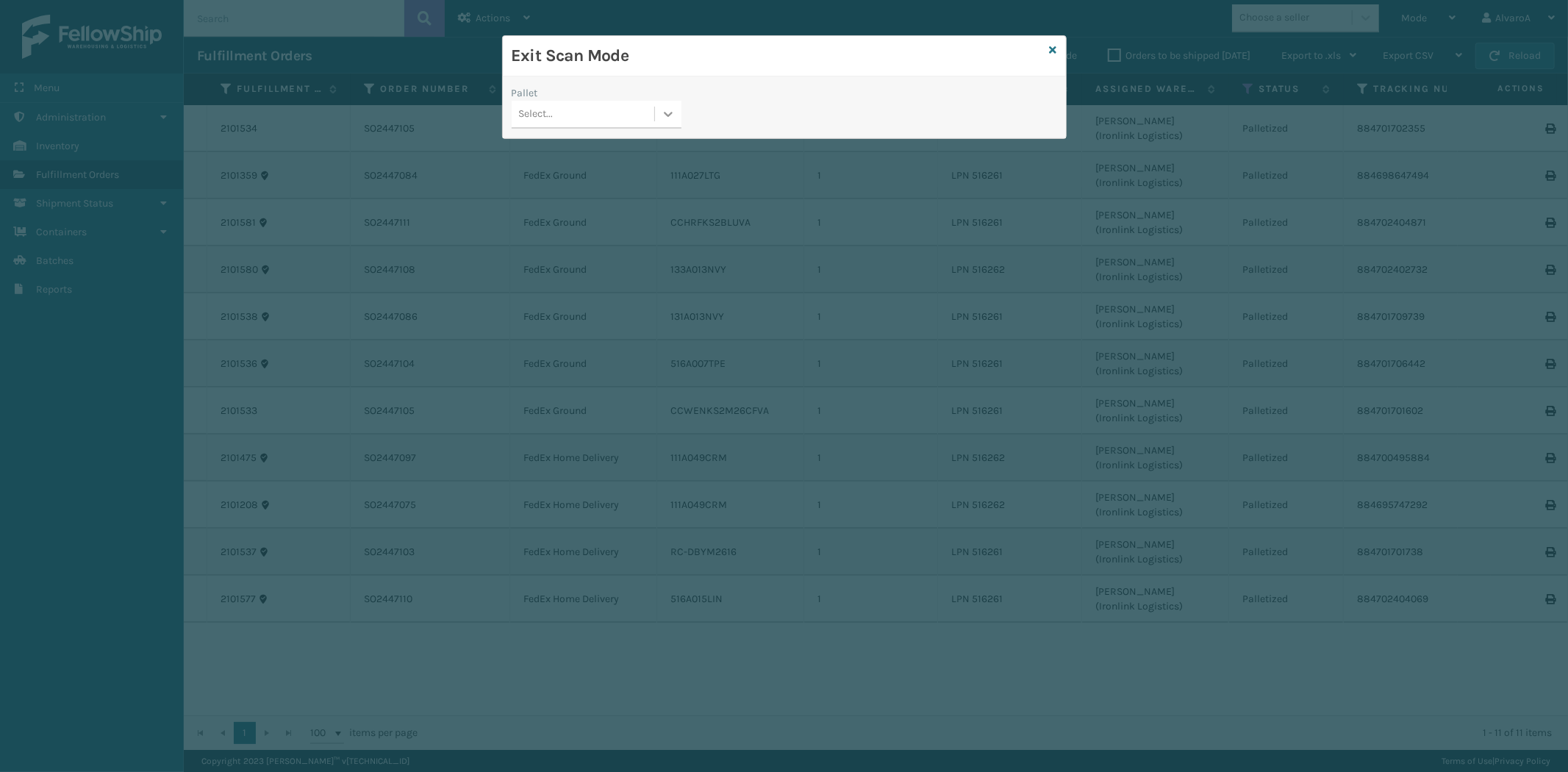
click at [672, 116] on icon at bounding box center [668, 113] width 14 height 14
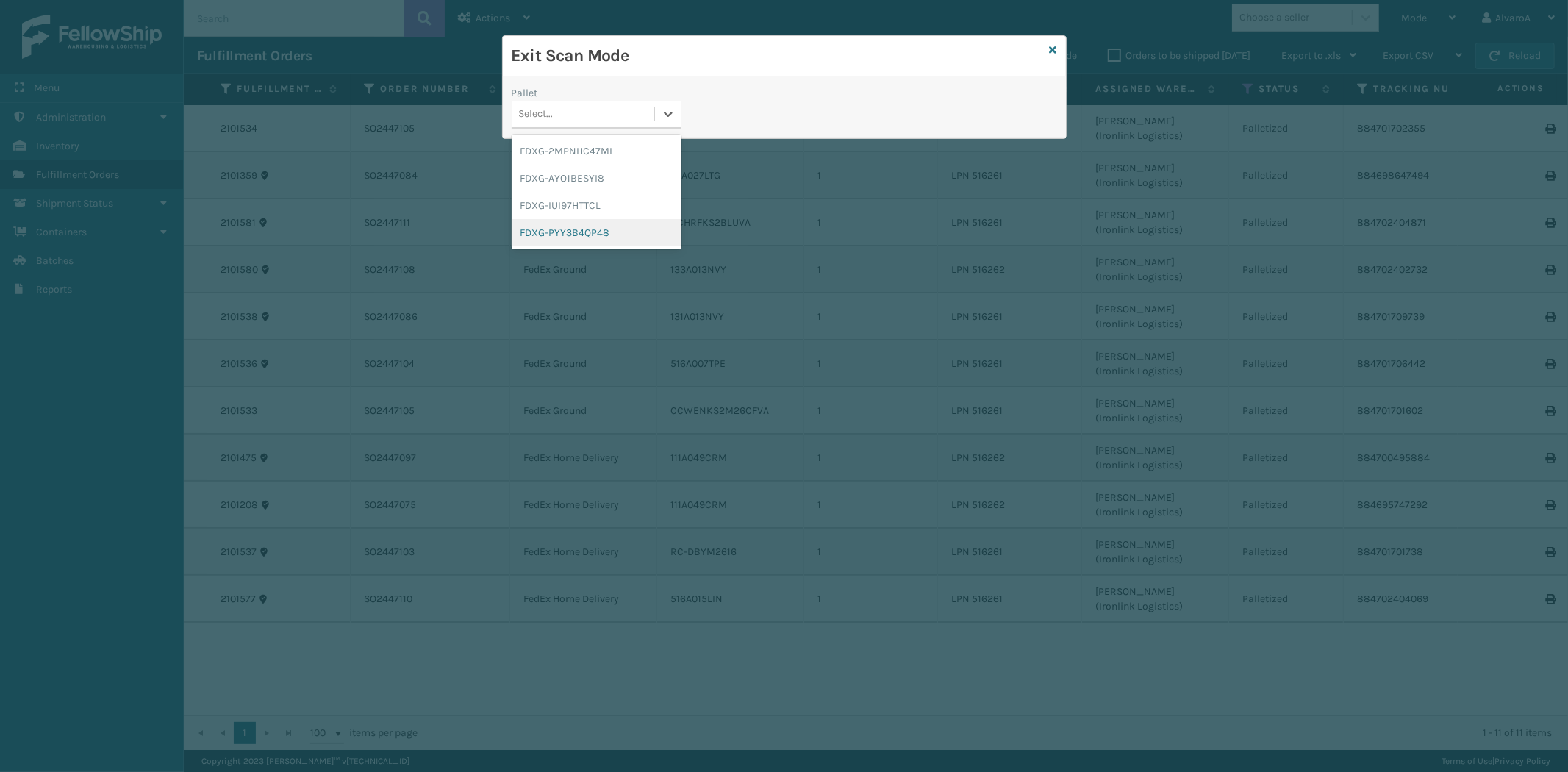
drag, startPoint x: 554, startPoint y: 229, endPoint x: 588, endPoint y: 170, distance: 68.1
click at [559, 219] on div "FDXG-PYY3B4QP48" at bounding box center [597, 232] width 170 height 27
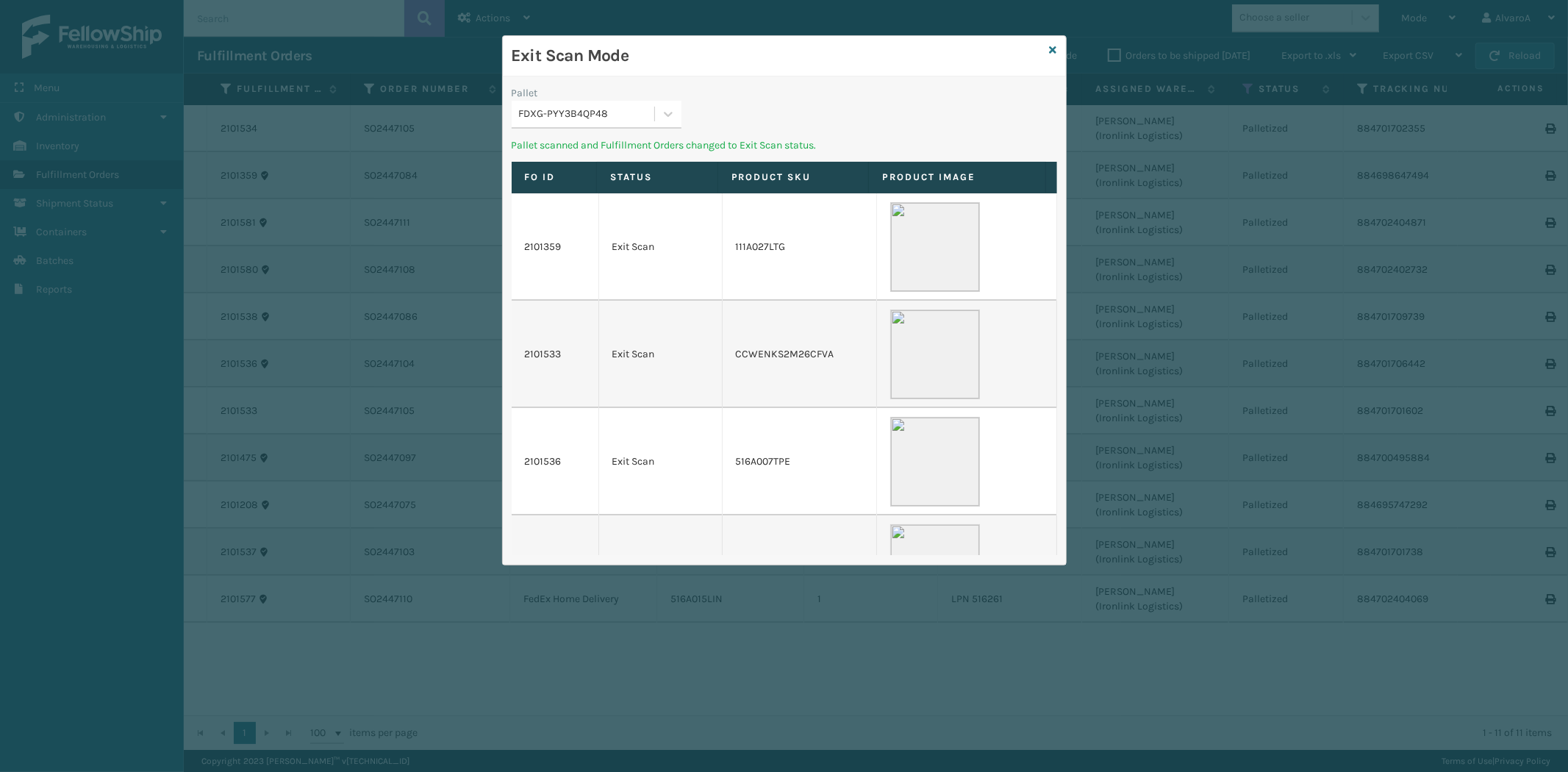
click at [657, 109] on div at bounding box center [668, 113] width 26 height 26
click at [574, 203] on div "FDXG-IUI97HTTCL" at bounding box center [597, 205] width 170 height 27
